Goal: Navigation & Orientation: Go to known website

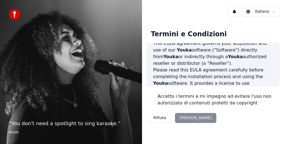
scroll to position [33, 0]
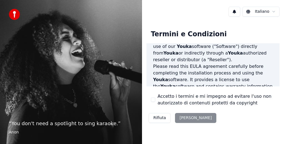
click at [189, 119] on div "Rifiuta [PERSON_NAME]" at bounding box center [183, 118] width 72 height 14
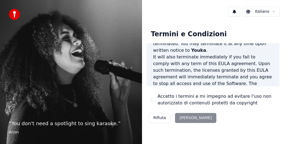
scroll to position [516, 0]
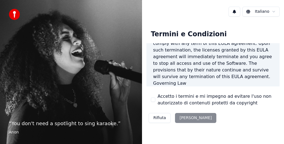
click at [183, 119] on div "Rifiuta [PERSON_NAME]" at bounding box center [183, 118] width 72 height 14
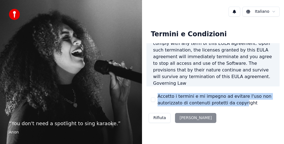
drag, startPoint x: 238, startPoint y: 118, endPoint x: 244, endPoint y: 87, distance: 31.8
click at [244, 87] on div "Termini e Condizioni End-User License Agreement ([PERSON_NAME]) of Youka This E…" at bounding box center [213, 76] width 133 height 100
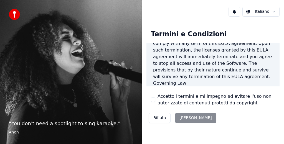
click at [251, 111] on div "Termini e Condizioni End-User License Agreement ([PERSON_NAME]) of Youka This E…" at bounding box center [213, 76] width 133 height 100
click at [162, 119] on button "Rifiuta" at bounding box center [160, 118] width 22 height 10
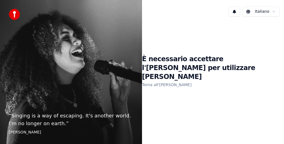
click at [158, 81] on link "Torna all'[PERSON_NAME]" at bounding box center [167, 85] width 50 height 9
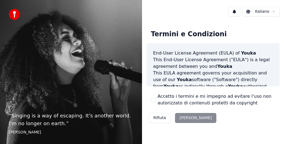
click at [184, 117] on div "Rifiuta [PERSON_NAME]" at bounding box center [183, 118] width 72 height 14
click at [201, 117] on div "Termini e Condizioni End-User License Agreement ([PERSON_NAME]) of Youka This E…" at bounding box center [213, 76] width 133 height 100
click at [188, 118] on div "Rifiuta [PERSON_NAME]" at bounding box center [183, 118] width 72 height 14
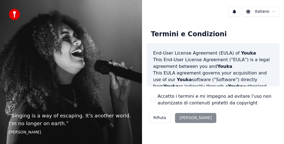
click at [210, 118] on div "Termini e Condizioni End-User License Agreement ([PERSON_NAME]) of Youka This E…" at bounding box center [213, 76] width 133 height 100
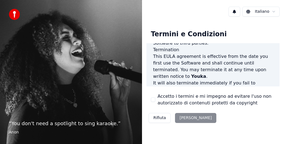
scroll to position [516, 0]
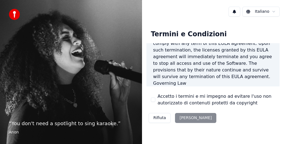
click at [184, 118] on div "Rifiuta [PERSON_NAME]" at bounding box center [183, 118] width 72 height 14
click at [185, 118] on div "Rifiuta [PERSON_NAME]" at bounding box center [183, 118] width 72 height 14
click at [187, 117] on div "Rifiuta [PERSON_NAME]" at bounding box center [183, 118] width 72 height 14
click at [187, 118] on div "Rifiuta [PERSON_NAME]" at bounding box center [183, 118] width 72 height 14
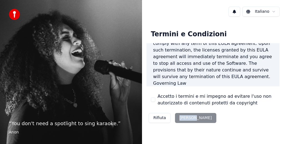
click at [187, 118] on div "Rifiuta [PERSON_NAME]" at bounding box center [183, 118] width 72 height 14
drag, startPoint x: 187, startPoint y: 118, endPoint x: 185, endPoint y: 121, distance: 3.3
click at [187, 119] on div "Rifiuta [PERSON_NAME]" at bounding box center [183, 118] width 72 height 14
click at [160, 119] on button "Rifiuta" at bounding box center [160, 118] width 22 height 10
